Goal: Task Accomplishment & Management: Manage account settings

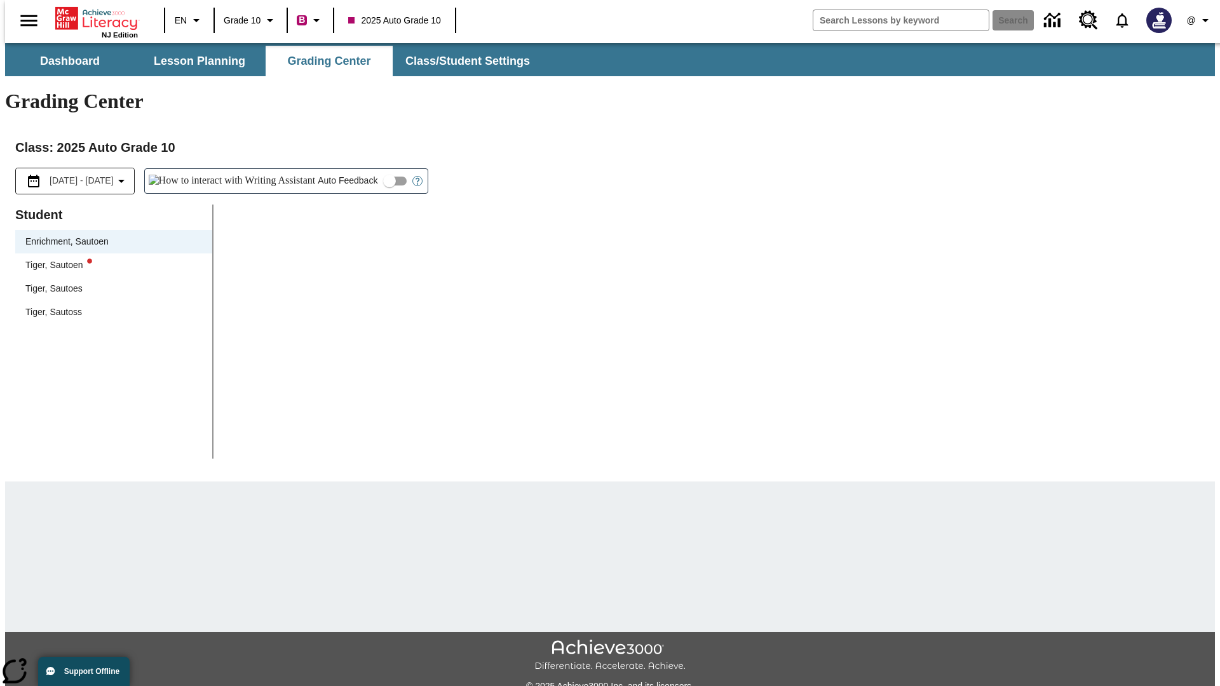
click at [109, 259] on div "Tiger, Sautoen" at bounding box center [113, 265] width 177 height 13
click at [353, 169] on input "Auto Feedback" at bounding box center [389, 181] width 72 height 24
checkbox input "true"
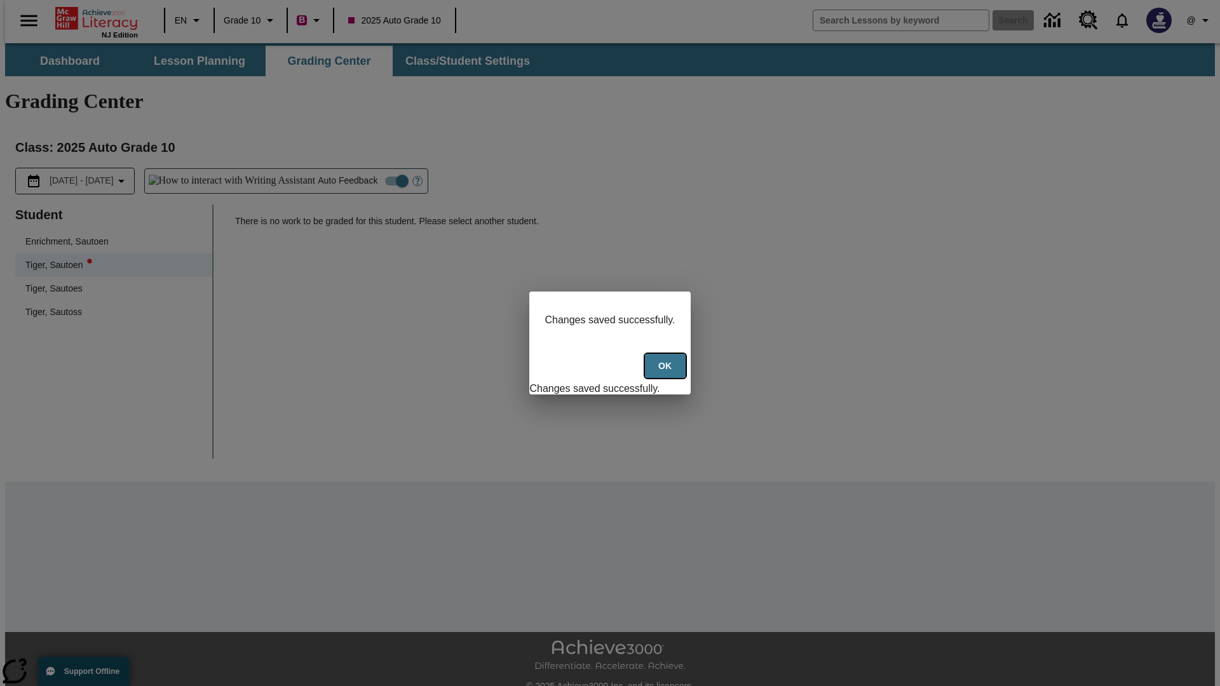
click at [666, 373] on button "Ok" at bounding box center [665, 366] width 41 height 25
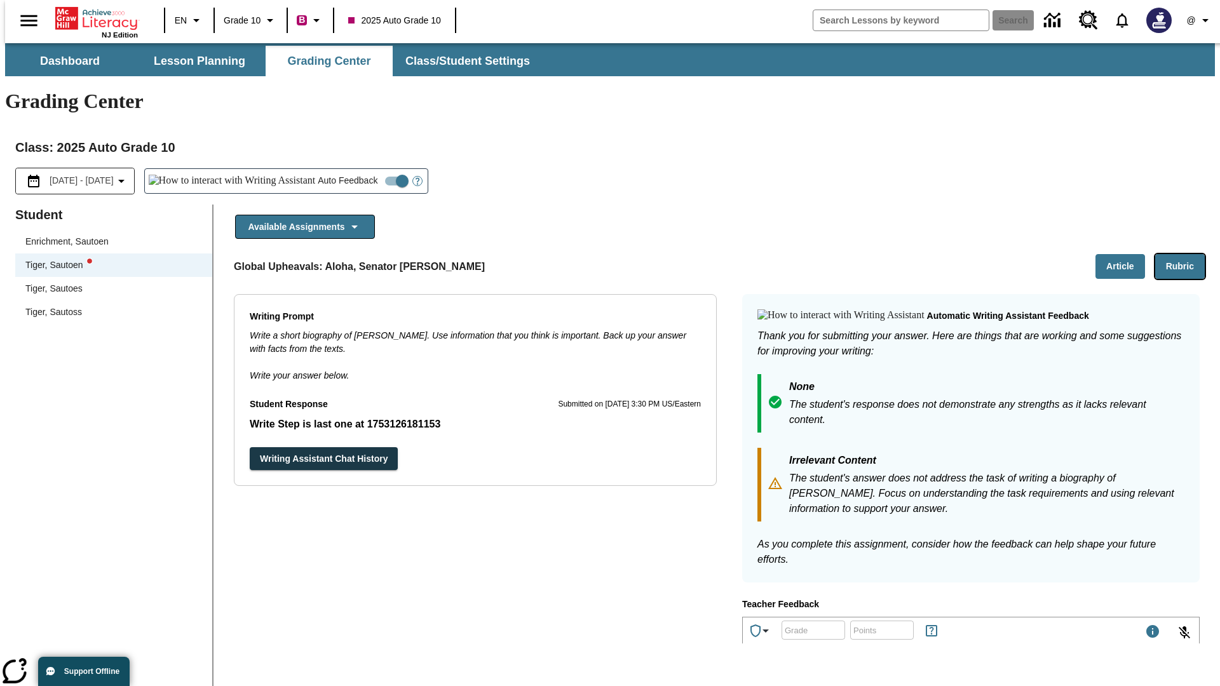
click at [1185, 254] on button "Rubric" at bounding box center [1180, 266] width 50 height 25
click at [1125, 254] on button "Article" at bounding box center [1121, 266] width 50 height 25
click at [189, 20] on icon "Language: EN, Select a language" at bounding box center [196, 20] width 15 height 15
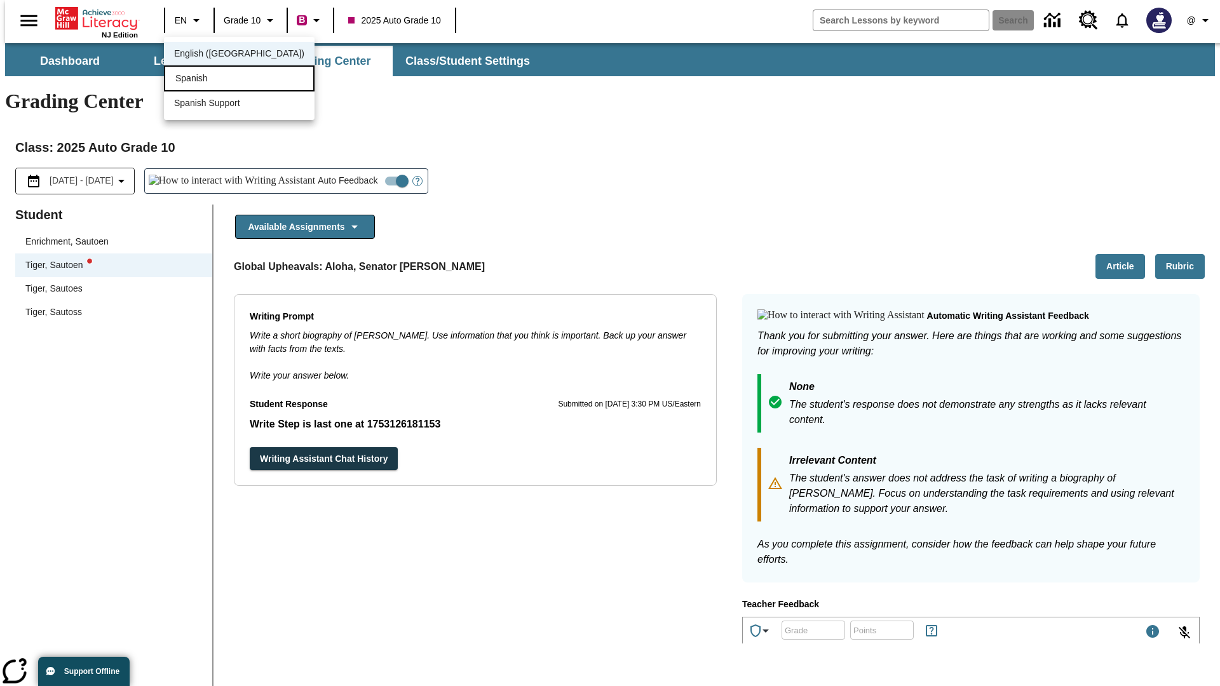
click at [212, 79] on div "Spanish" at bounding box center [239, 78] width 151 height 26
